Goal: Information Seeking & Learning: Find specific fact

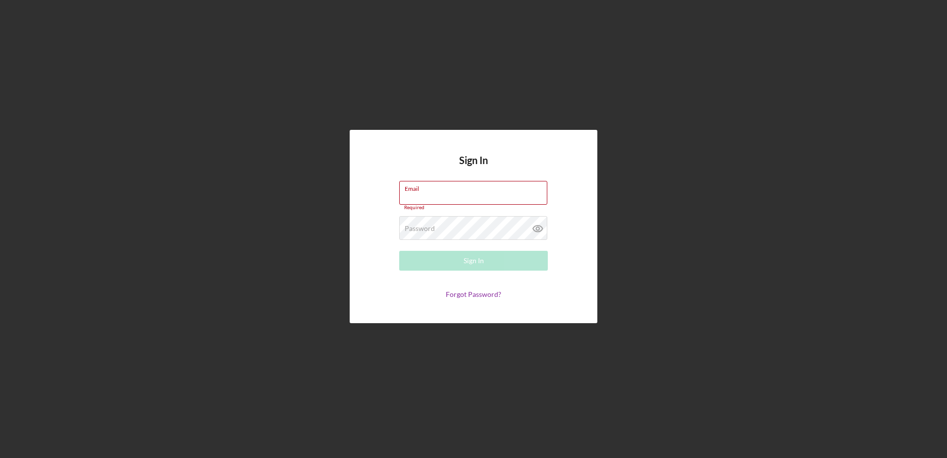
type input "[EMAIL_ADDRESS][DOMAIN_NAME]"
click at [441, 260] on button "Sign In" at bounding box center [473, 261] width 149 height 20
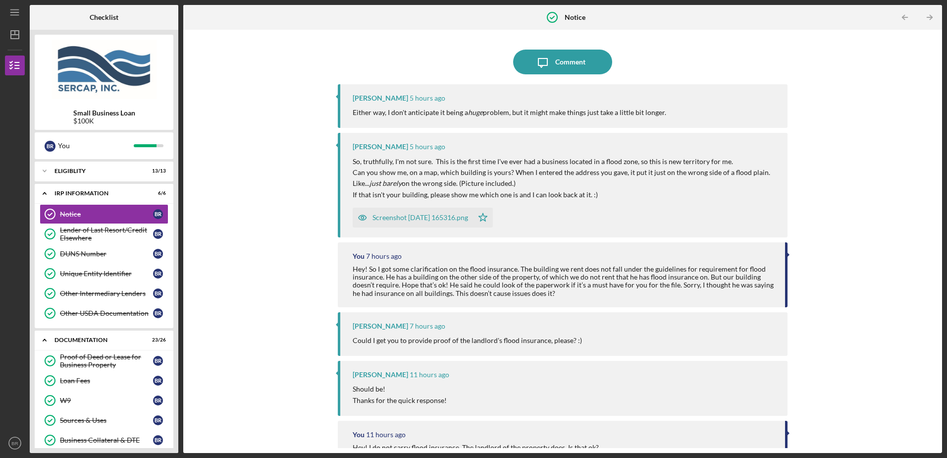
click at [430, 217] on div "Screenshot [DATE] 165316.png" at bounding box center [420, 217] width 96 height 8
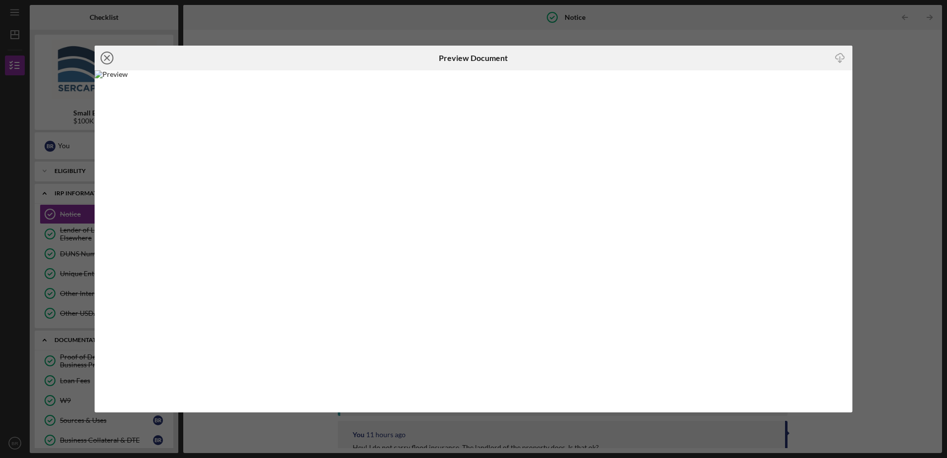
click at [104, 55] on line at bounding box center [106, 57] width 5 height 5
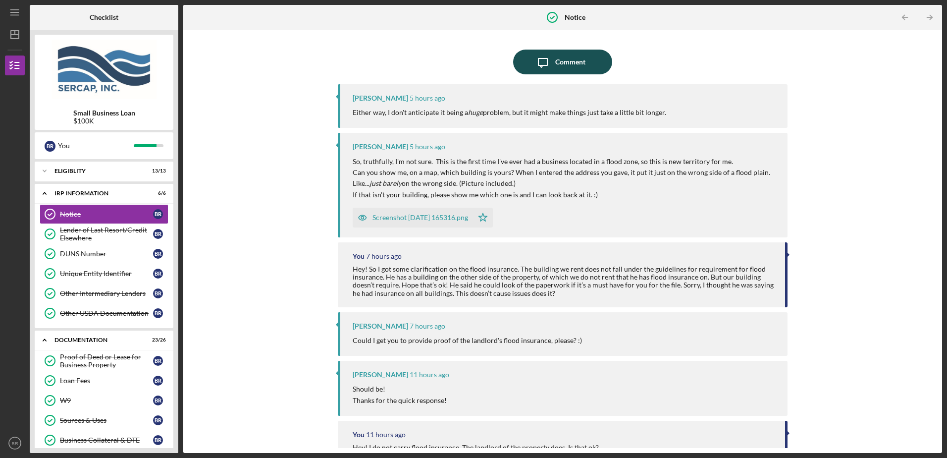
click at [555, 60] on div "Comment" at bounding box center [570, 62] width 30 height 25
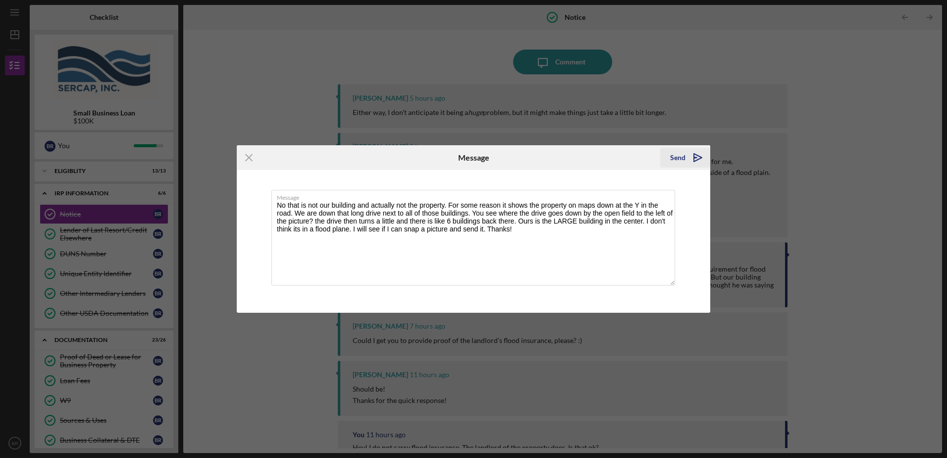
type textarea "No that is not our building and actually not the property. For some reason it s…"
click at [702, 159] on icon "Icon/icon-invite-send" at bounding box center [697, 157] width 25 height 25
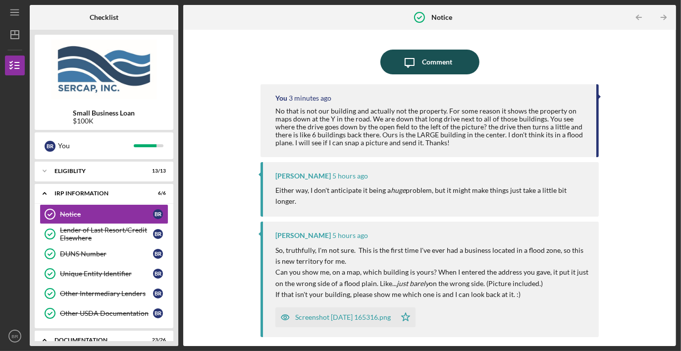
click at [422, 64] on div "Comment" at bounding box center [437, 62] width 30 height 25
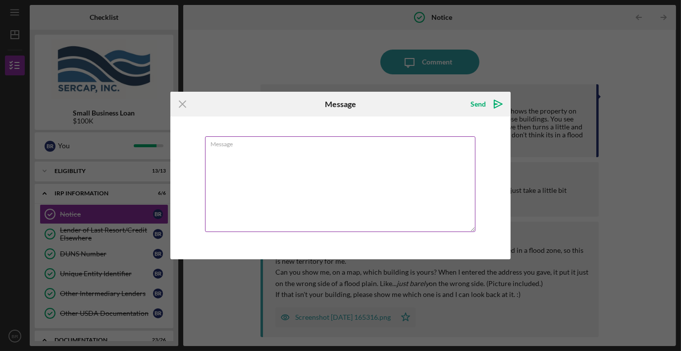
click at [236, 172] on textarea "Message" at bounding box center [340, 184] width 271 height 96
click at [186, 106] on icon "Icon/Menu Close" at bounding box center [182, 104] width 25 height 25
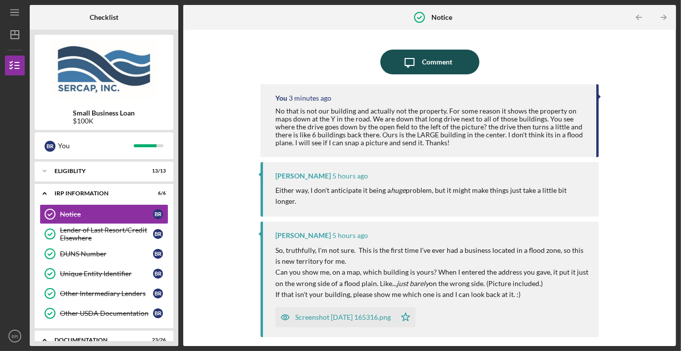
click at [410, 61] on icon "Icon/Message" at bounding box center [409, 62] width 25 height 25
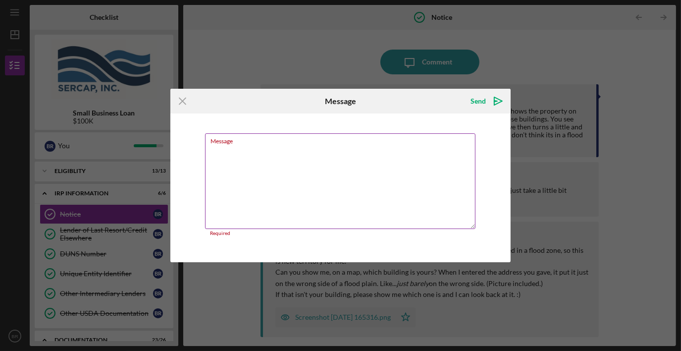
click at [269, 159] on textarea "Message" at bounding box center [340, 181] width 271 height 96
click at [241, 162] on textarea "Message" at bounding box center [340, 181] width 271 height 96
click at [180, 100] on icon "Icon/Menu Close" at bounding box center [182, 101] width 25 height 25
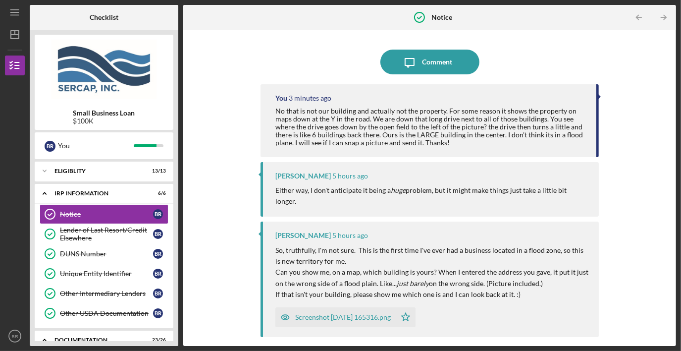
click at [340, 313] on div "Screenshot [DATE] 165316.png" at bounding box center [343, 317] width 96 height 8
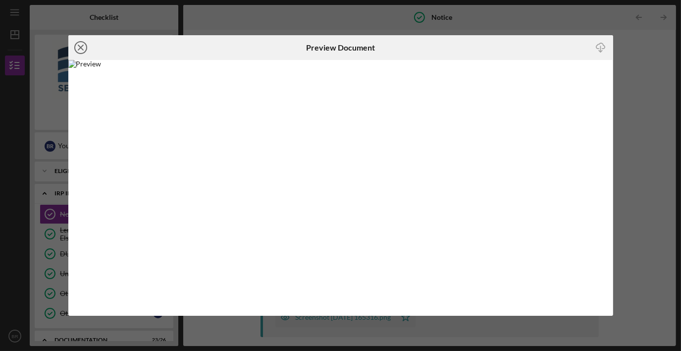
click at [81, 49] on line at bounding box center [80, 47] width 5 height 5
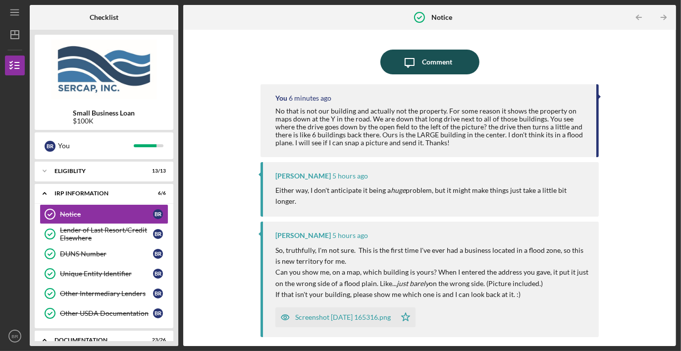
click at [410, 62] on icon "Icon/Message" at bounding box center [409, 62] width 25 height 25
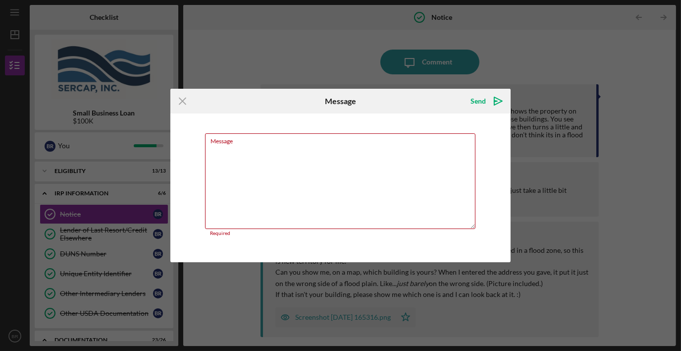
drag, startPoint x: 256, startPoint y: 153, endPoint x: 191, endPoint y: 100, distance: 83.8
click at [183, 100] on icon "Icon/Menu Close" at bounding box center [182, 101] width 25 height 25
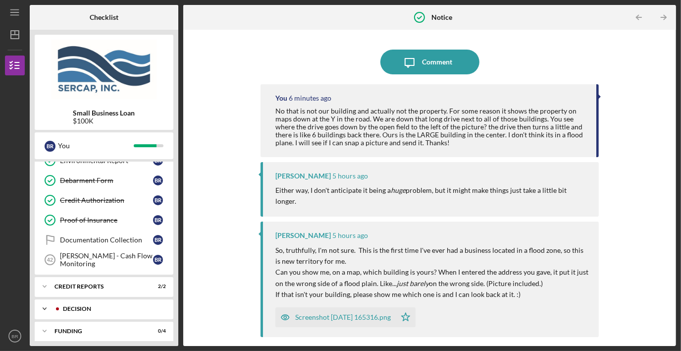
scroll to position [617, 0]
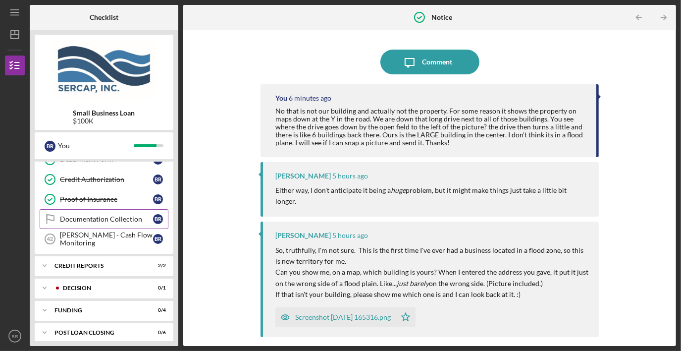
click at [88, 215] on div "Documentation Collection" at bounding box center [106, 219] width 93 height 8
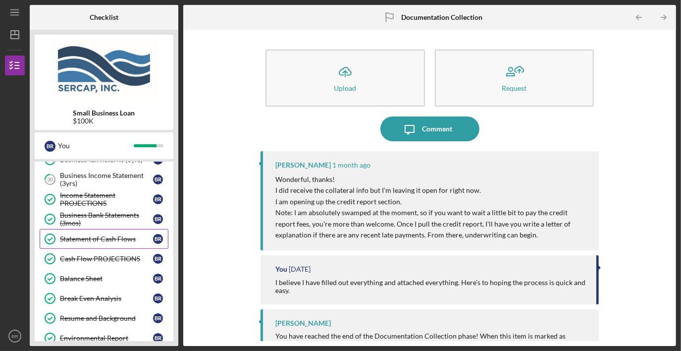
scroll to position [369, 0]
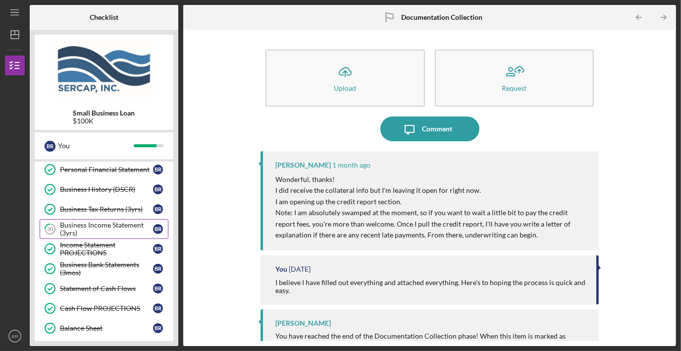
click at [109, 227] on div "Business Income Statement (3yrs)" at bounding box center [106, 229] width 93 height 16
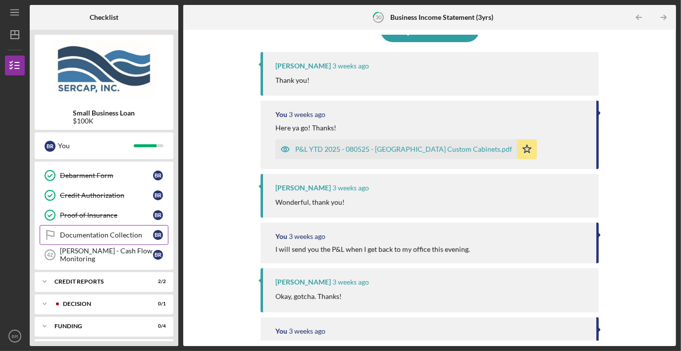
scroll to position [617, 0]
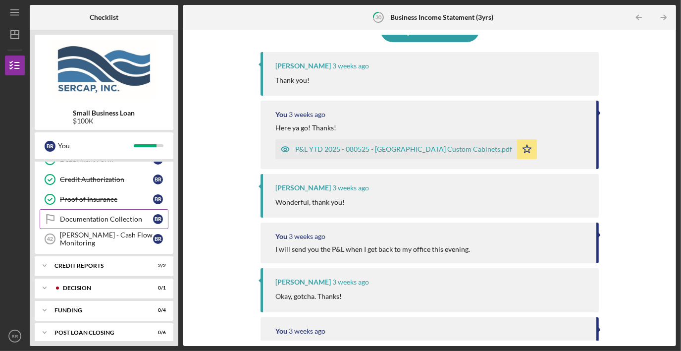
click at [68, 215] on div "Documentation Collection" at bounding box center [106, 219] width 93 height 8
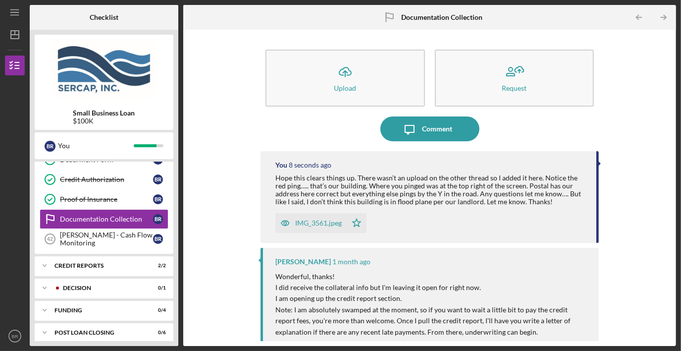
click at [312, 221] on div "IMG_3561.jpeg" at bounding box center [318, 223] width 47 height 8
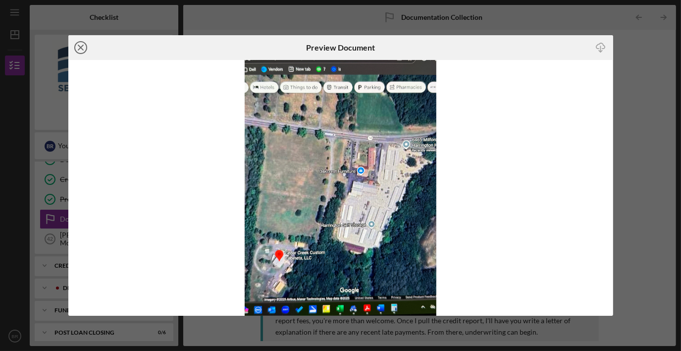
click at [80, 50] on icon "Icon/Close" at bounding box center [80, 47] width 25 height 25
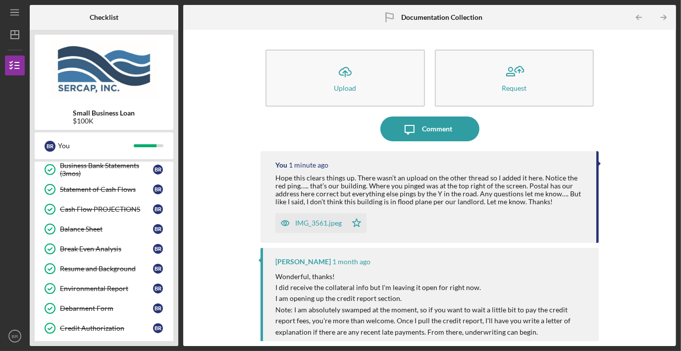
scroll to position [617, 0]
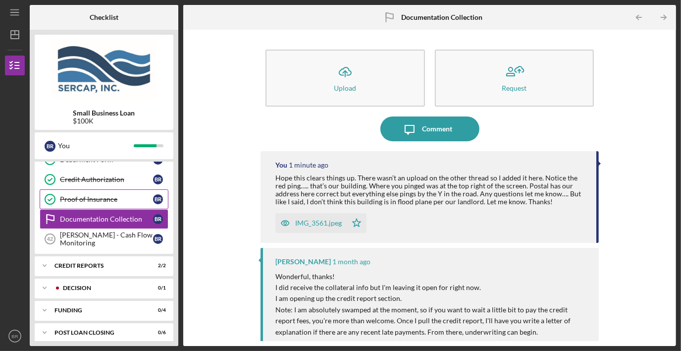
click at [106, 196] on div "Proof of Insurance" at bounding box center [106, 199] width 93 height 8
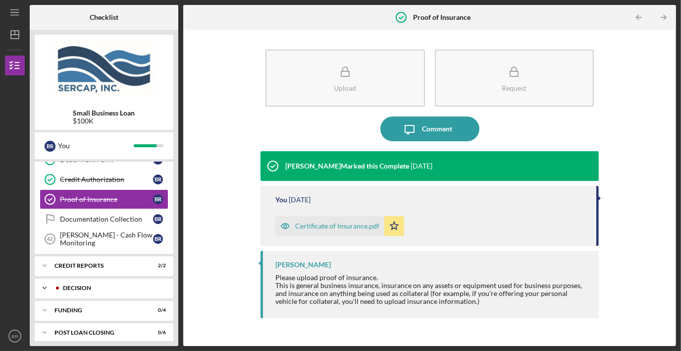
click at [97, 285] on div "Decision" at bounding box center [112, 288] width 98 height 6
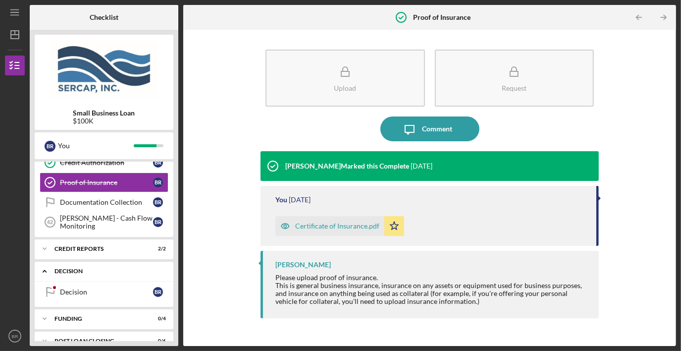
scroll to position [642, 0]
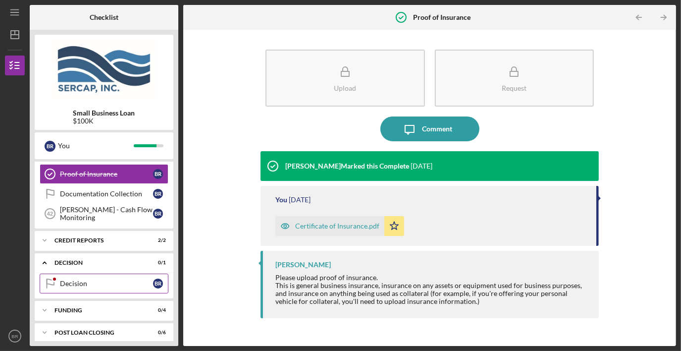
click at [114, 273] on link "Decision Decision B R" at bounding box center [104, 283] width 129 height 20
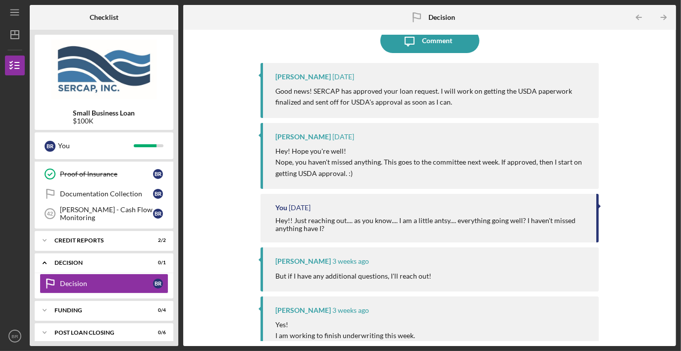
scroll to position [89, 0]
click at [92, 307] on div "Funding" at bounding box center [107, 310] width 106 height 6
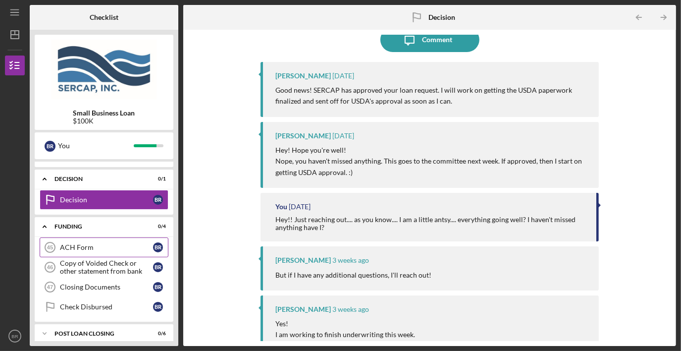
scroll to position [677, 0]
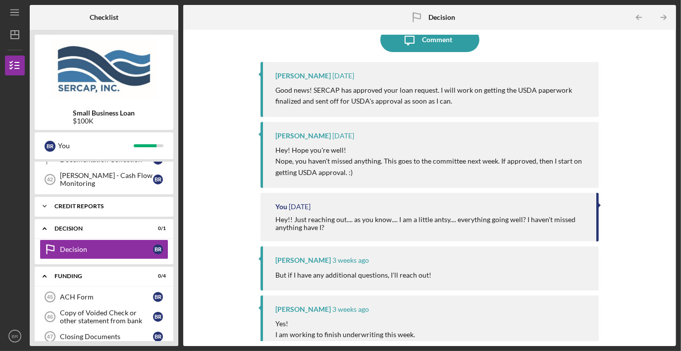
drag, startPoint x: 54, startPoint y: 199, endPoint x: 61, endPoint y: 202, distance: 7.5
click at [56, 200] on div "Icon/Expander credit reports 2 / 2" at bounding box center [104, 206] width 139 height 20
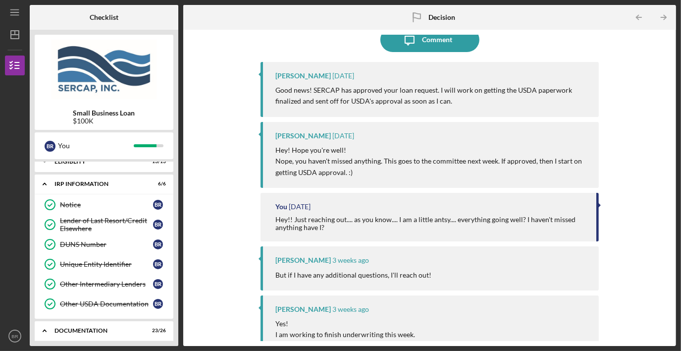
scroll to position [0, 0]
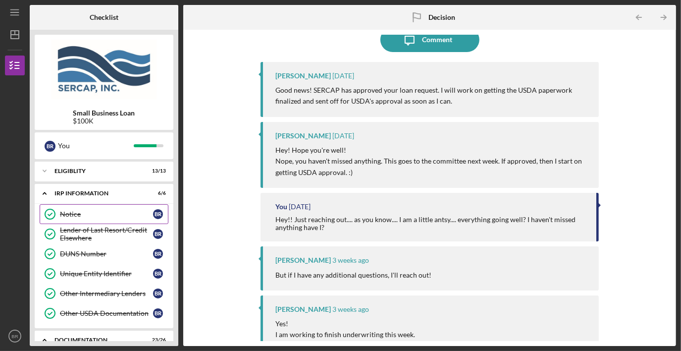
click at [94, 219] on link "Notice Notice B R" at bounding box center [104, 214] width 129 height 20
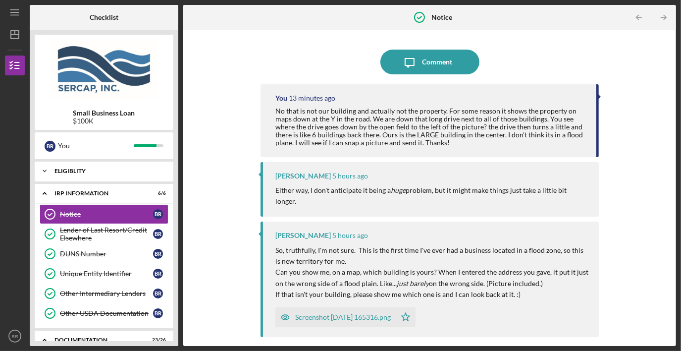
click at [110, 170] on div "Eligiblity" at bounding box center [107, 171] width 106 height 6
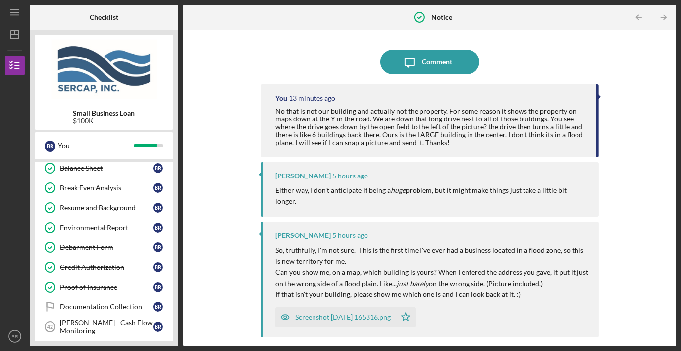
scroll to position [842, 0]
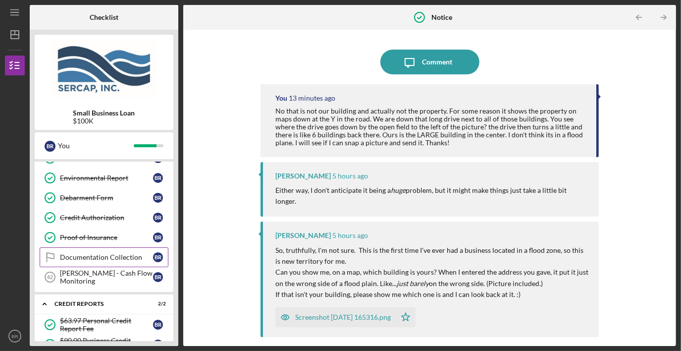
click at [105, 253] on div "Documentation Collection" at bounding box center [106, 257] width 93 height 8
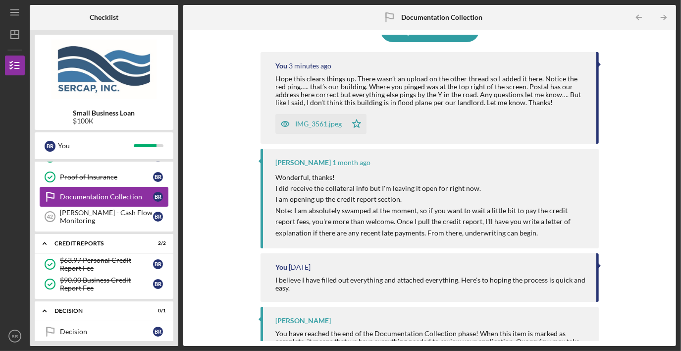
scroll to position [941, 0]
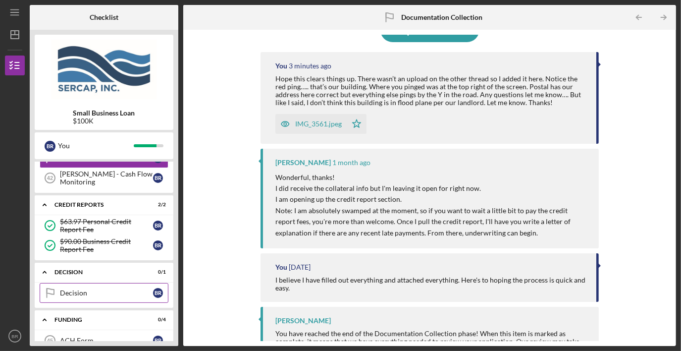
click at [117, 289] on div "Decision" at bounding box center [106, 293] width 93 height 8
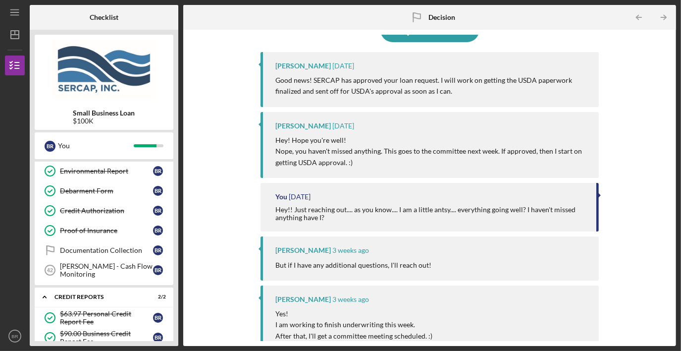
scroll to position [842, 0]
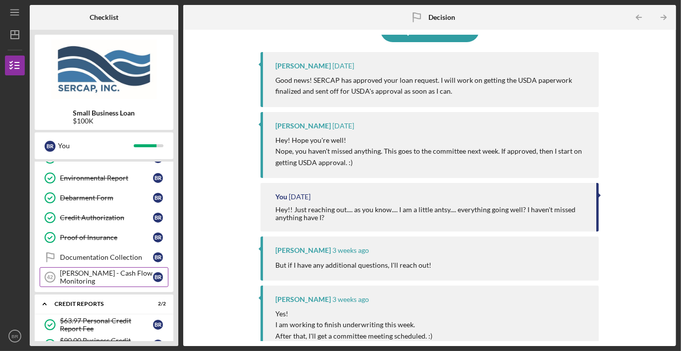
click at [99, 269] on div "[PERSON_NAME] - Cash Flow Monitoring" at bounding box center [106, 277] width 93 height 16
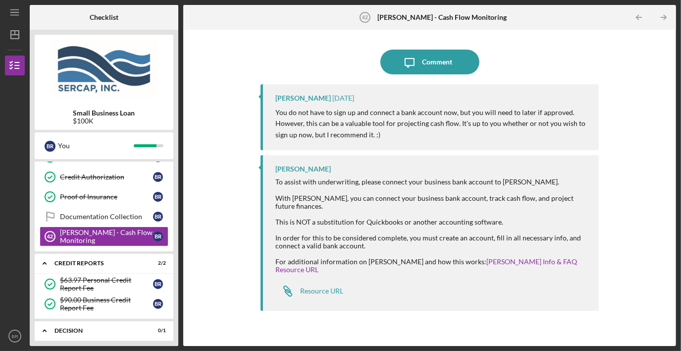
scroll to position [833, 0]
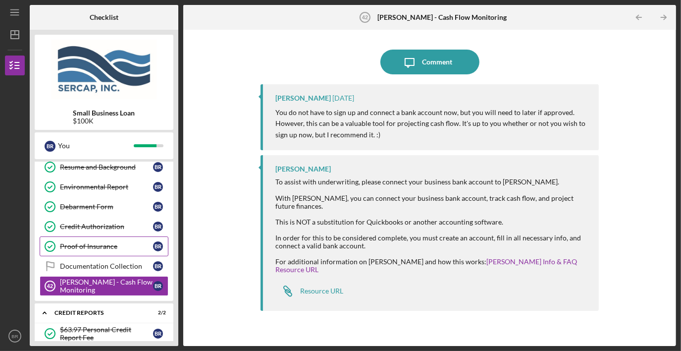
click at [101, 242] on div "Proof of Insurance" at bounding box center [106, 246] width 93 height 8
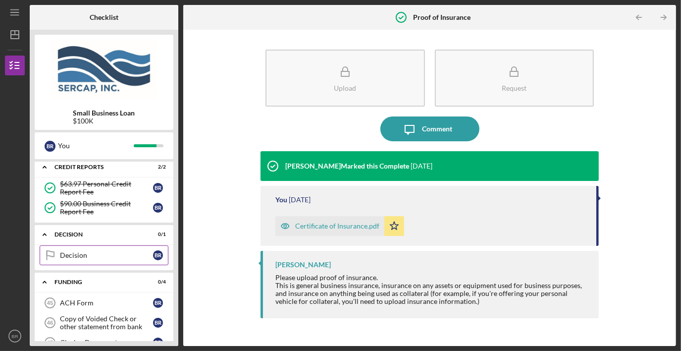
scroll to position [1031, 0]
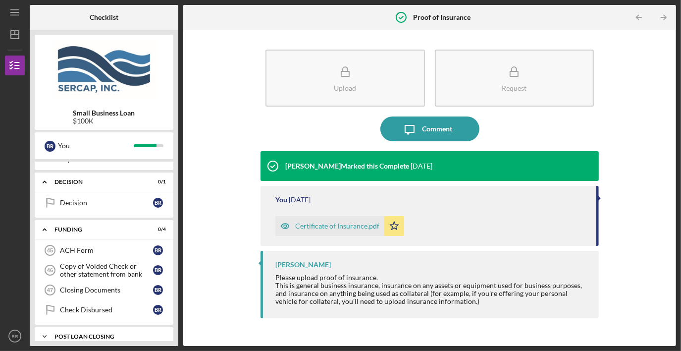
click at [126, 333] on div "POST LOAN CLOSING" at bounding box center [107, 336] width 106 height 6
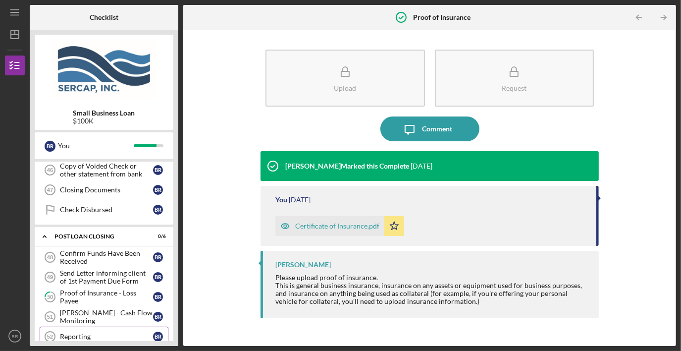
scroll to position [1154, 0]
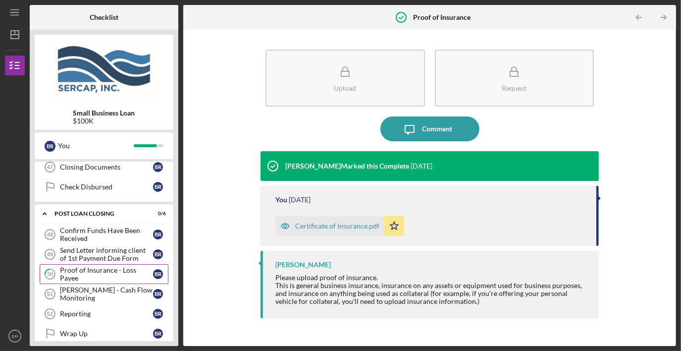
click at [108, 266] on div "Proof of Insurance - Loss Payee" at bounding box center [106, 274] width 93 height 16
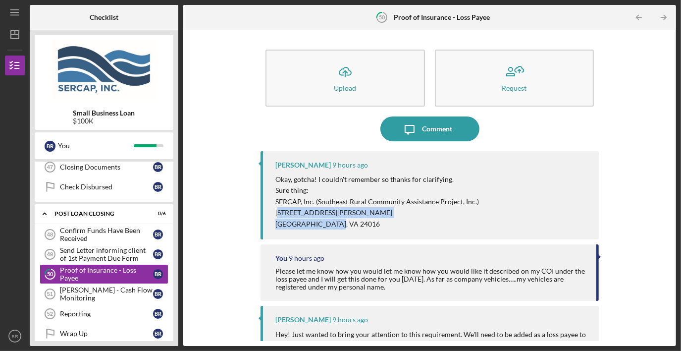
drag, startPoint x: 336, startPoint y: 224, endPoint x: 280, endPoint y: 210, distance: 57.7
click at [280, 210] on div "Okay, gotcha! I couldn't remember so thanks for clarifying. Sure thing: SERCAP,…" at bounding box center [377, 201] width 204 height 55
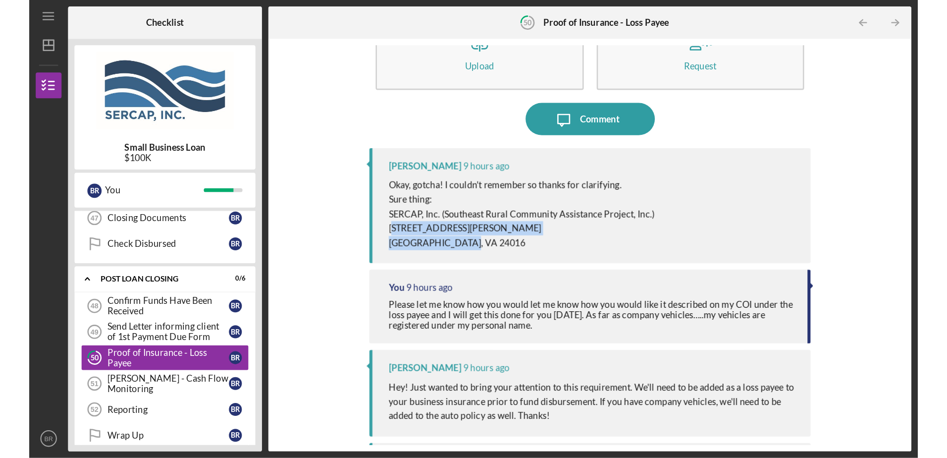
scroll to position [79, 0]
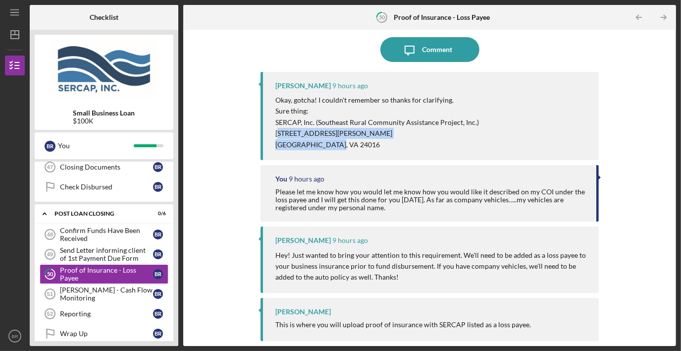
click at [347, 143] on p "[GEOGRAPHIC_DATA], VA 24016" at bounding box center [377, 144] width 204 height 11
drag, startPoint x: 347, startPoint y: 151, endPoint x: 352, endPoint y: 153, distance: 5.3
click at [347, 151] on div "[PERSON_NAME] 9 hours ago Okay, gotcha! I couldn't remember so thanks for clari…" at bounding box center [430, 116] width 338 height 88
drag, startPoint x: 373, startPoint y: 151, endPoint x: 382, endPoint y: 141, distance: 13.0
click at [374, 150] on div "[PERSON_NAME] 9 hours ago Okay, gotcha! I couldn't remember so thanks for clari…" at bounding box center [430, 116] width 338 height 88
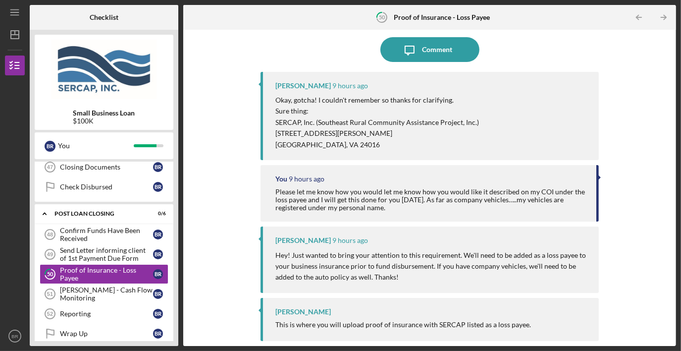
click at [383, 112] on p "Sure thing:" at bounding box center [377, 110] width 204 height 11
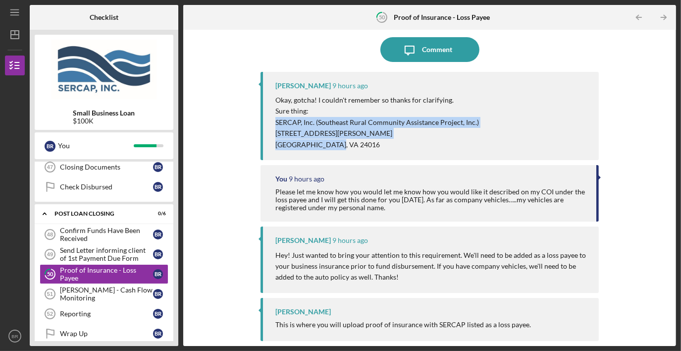
drag, startPoint x: 338, startPoint y: 145, endPoint x: 275, endPoint y: 123, distance: 66.1
click at [275, 123] on div "Okay, gotcha! I couldn't remember so thanks for clarifying. Sure thing: SERCAP,…" at bounding box center [377, 122] width 204 height 55
drag, startPoint x: 275, startPoint y: 123, endPoint x: 299, endPoint y: 126, distance: 23.5
copy div "SERCAP, Inc. (Southeast Rural Community Assistance Project, Inc.) [STREET_ADDRE…"
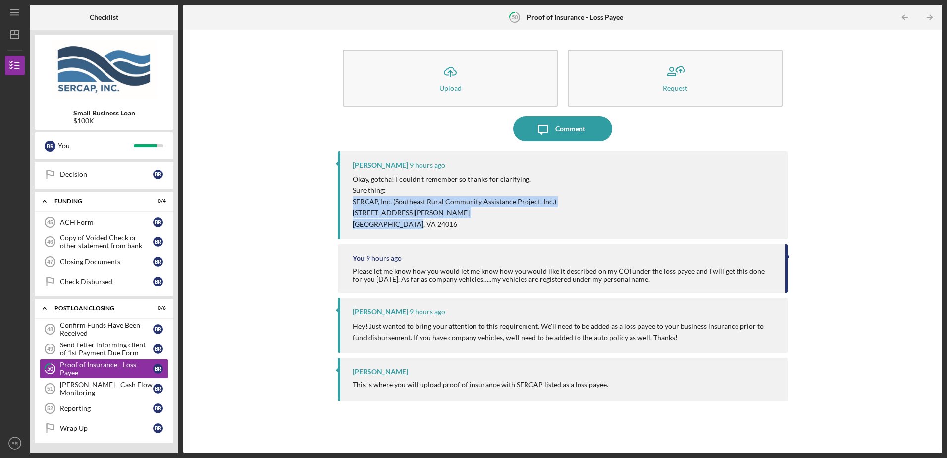
scroll to position [0, 0]
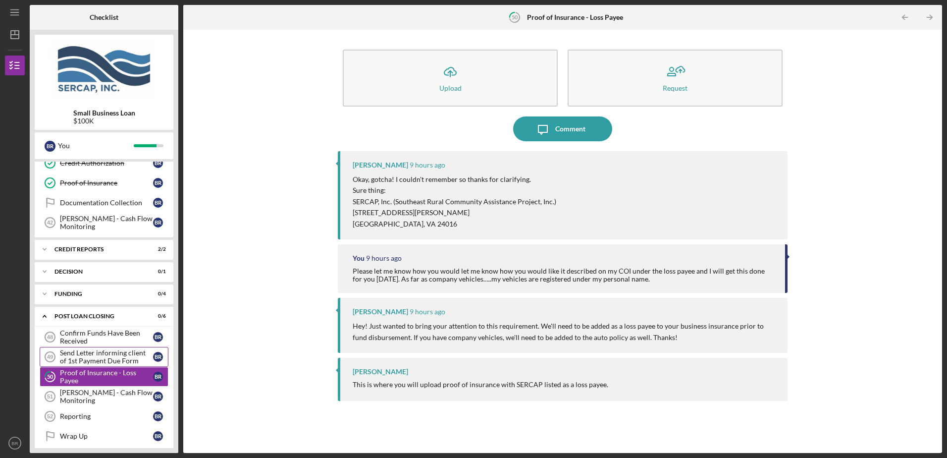
scroll to position [517, 0]
